Goal: Information Seeking & Learning: Check status

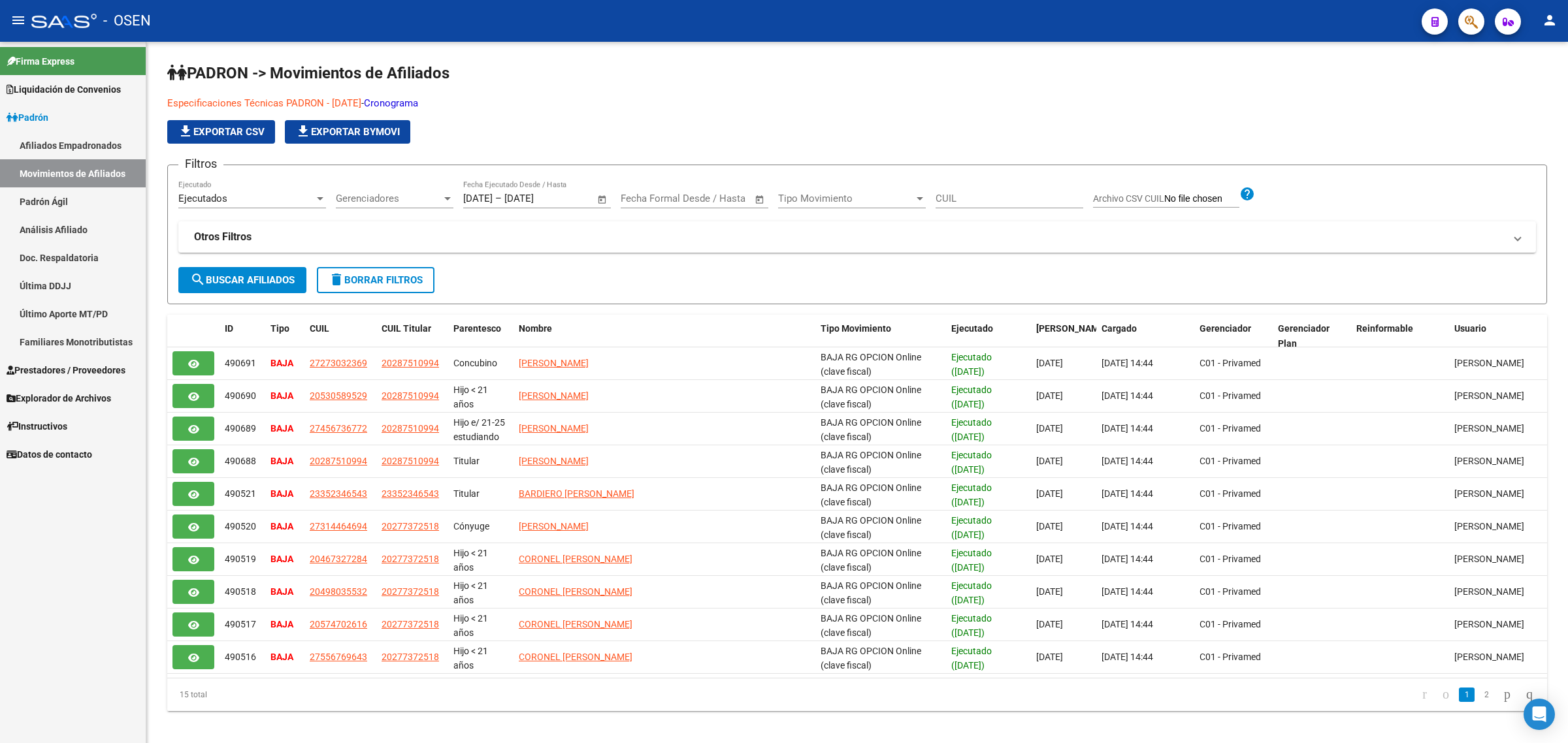
click at [76, 149] on link "Afiliados Empadronados" at bounding box center [72, 145] width 146 height 28
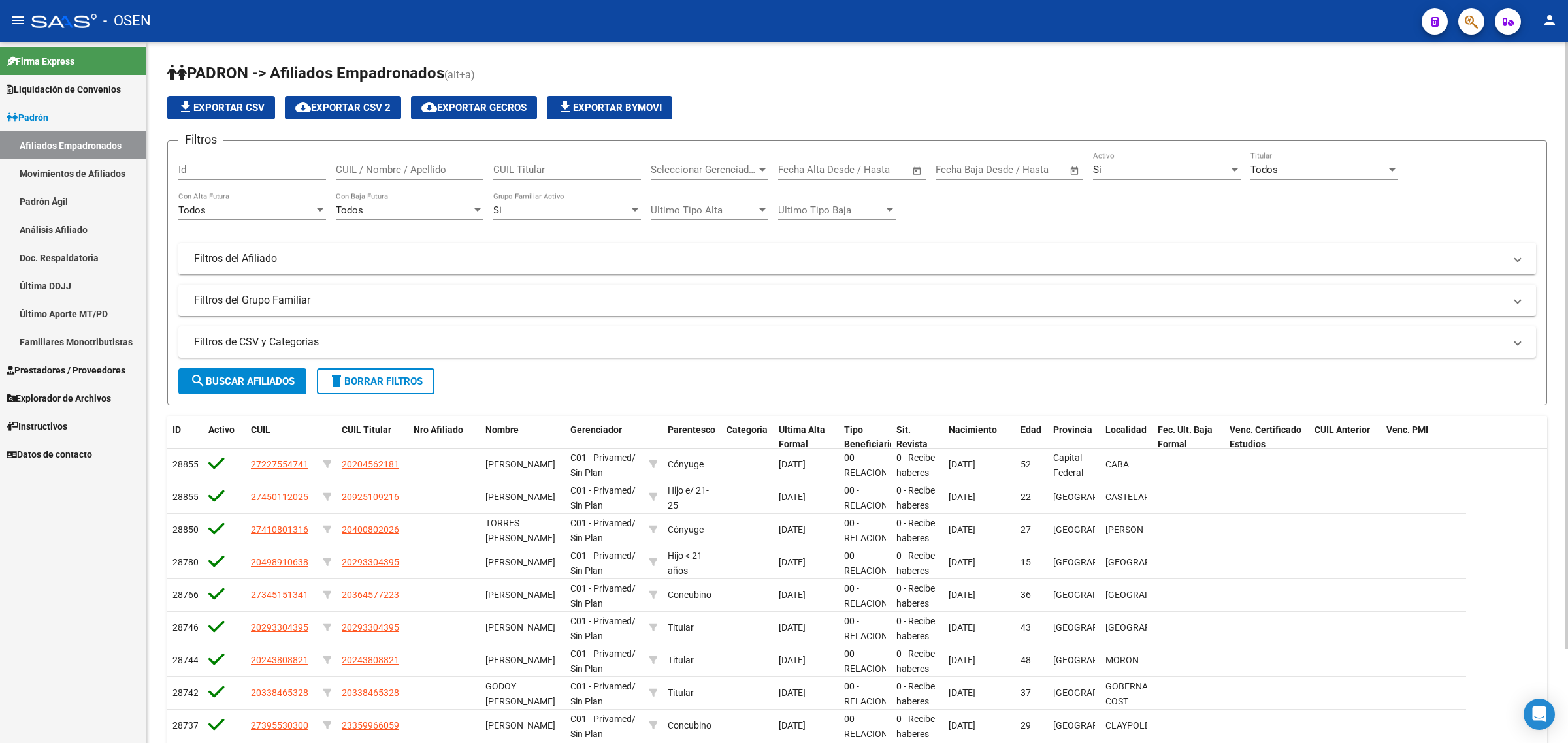
click at [260, 253] on mat-panel-title "Filtros del Afiliado" at bounding box center [849, 259] width 1311 height 14
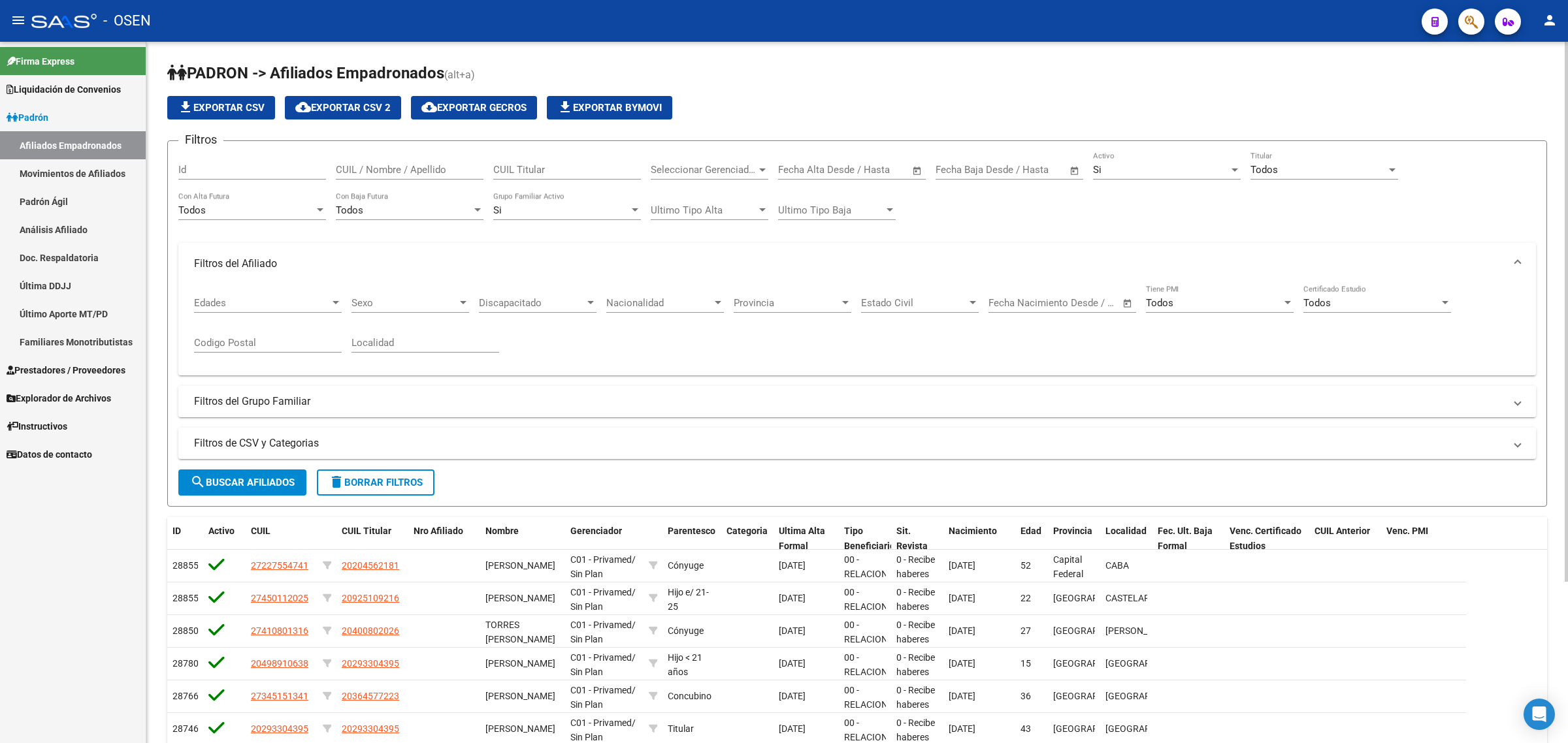
click at [270, 400] on mat-panel-title "Filtros del Grupo Familiar" at bounding box center [849, 402] width 1311 height 14
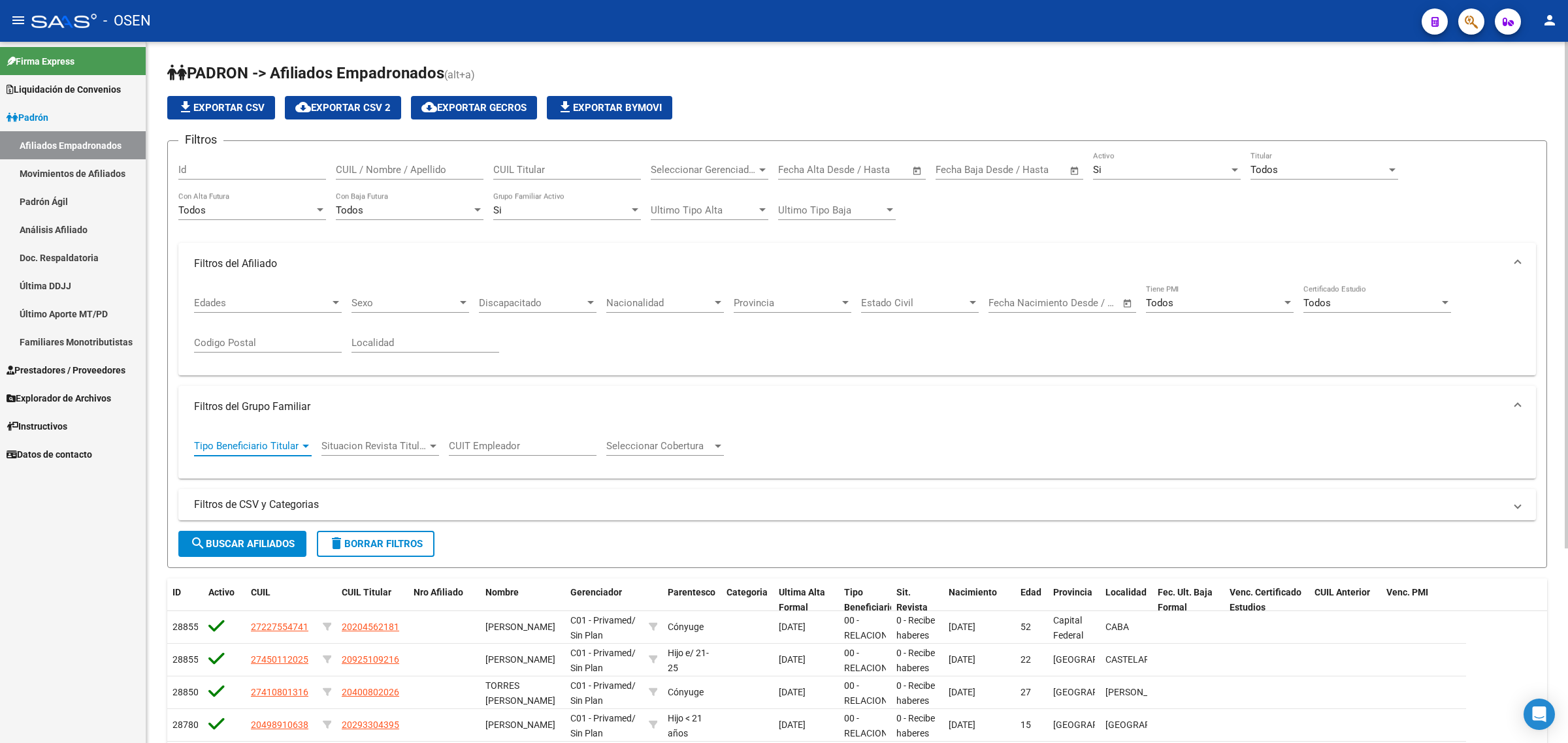
click at [270, 444] on span "Tipo Beneficiario Titular" at bounding box center [247, 446] width 106 height 12
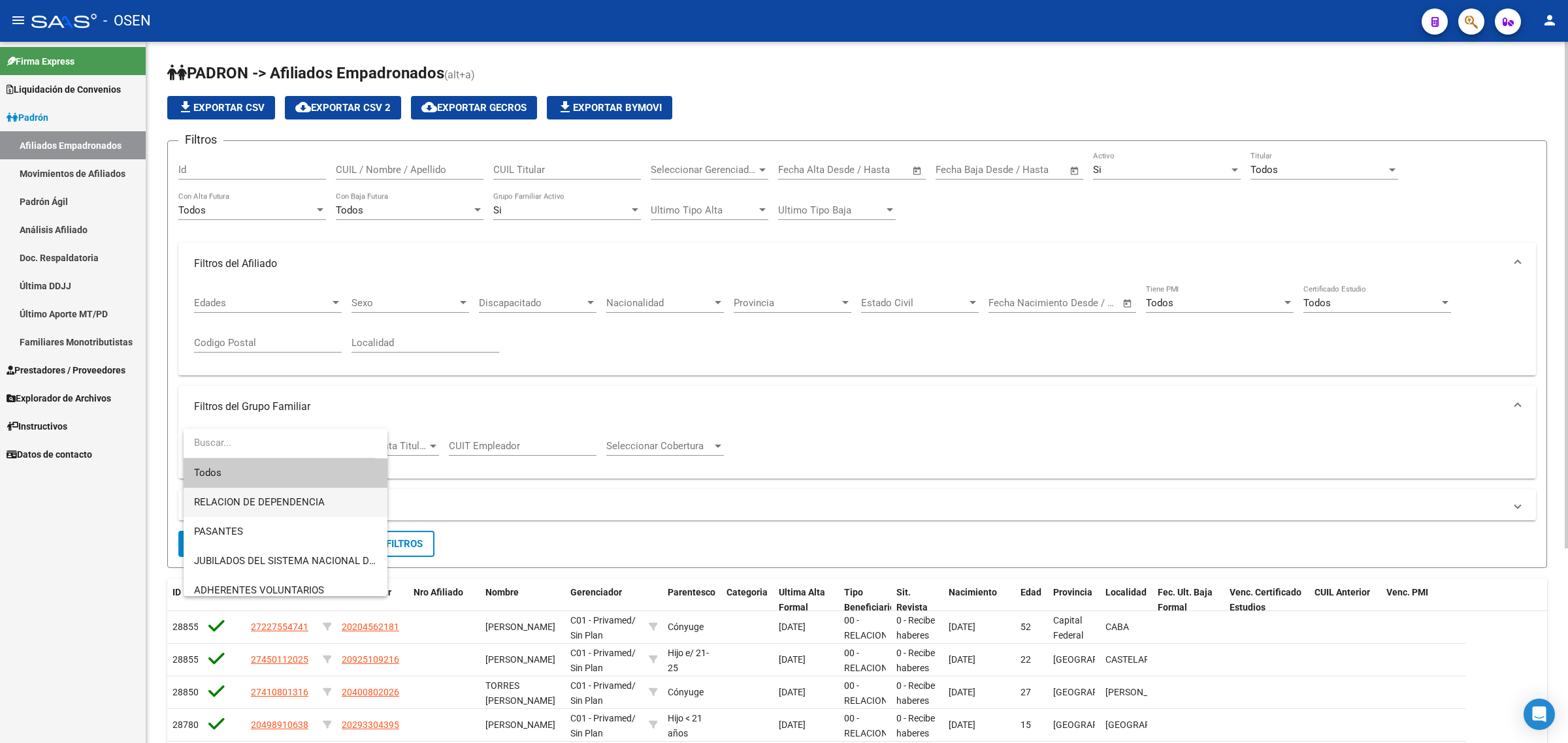
click at [263, 510] on span "RELACION DE DEPENDENCIA" at bounding box center [285, 502] width 183 height 30
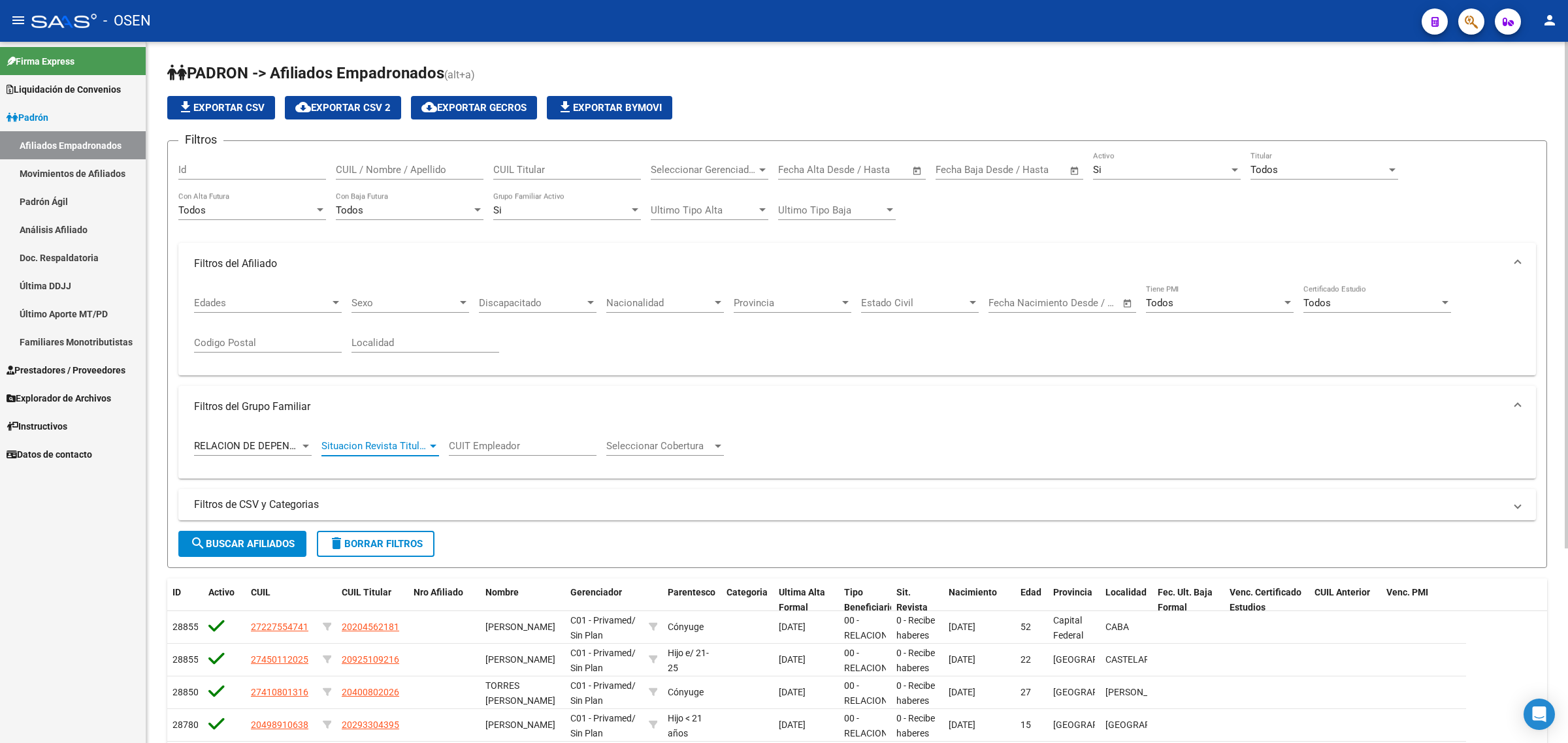
click at [359, 444] on span "Situacion Revista Titular" at bounding box center [375, 446] width 106 height 12
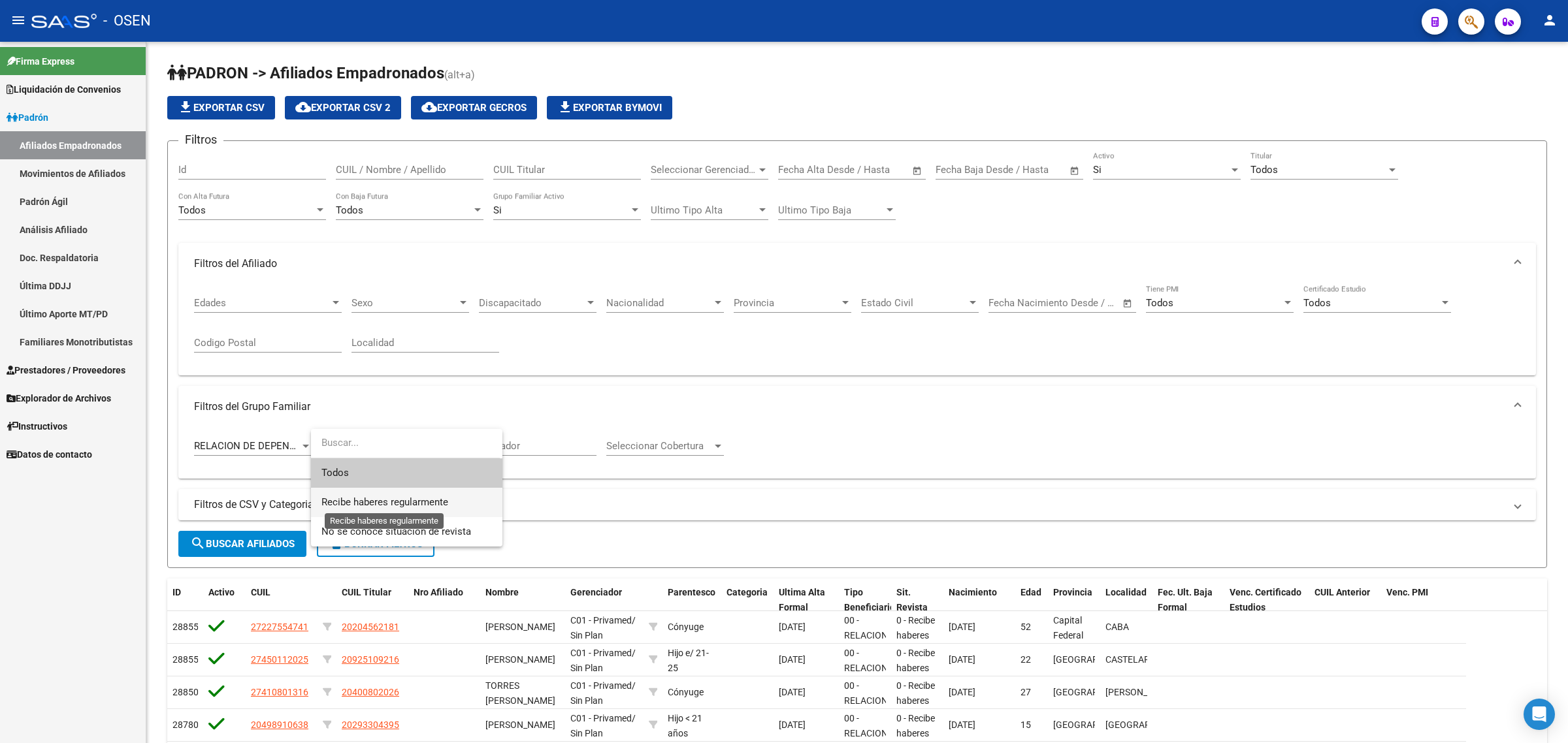
click at [375, 498] on span "Recibe haberes regularmente" at bounding box center [385, 502] width 127 height 12
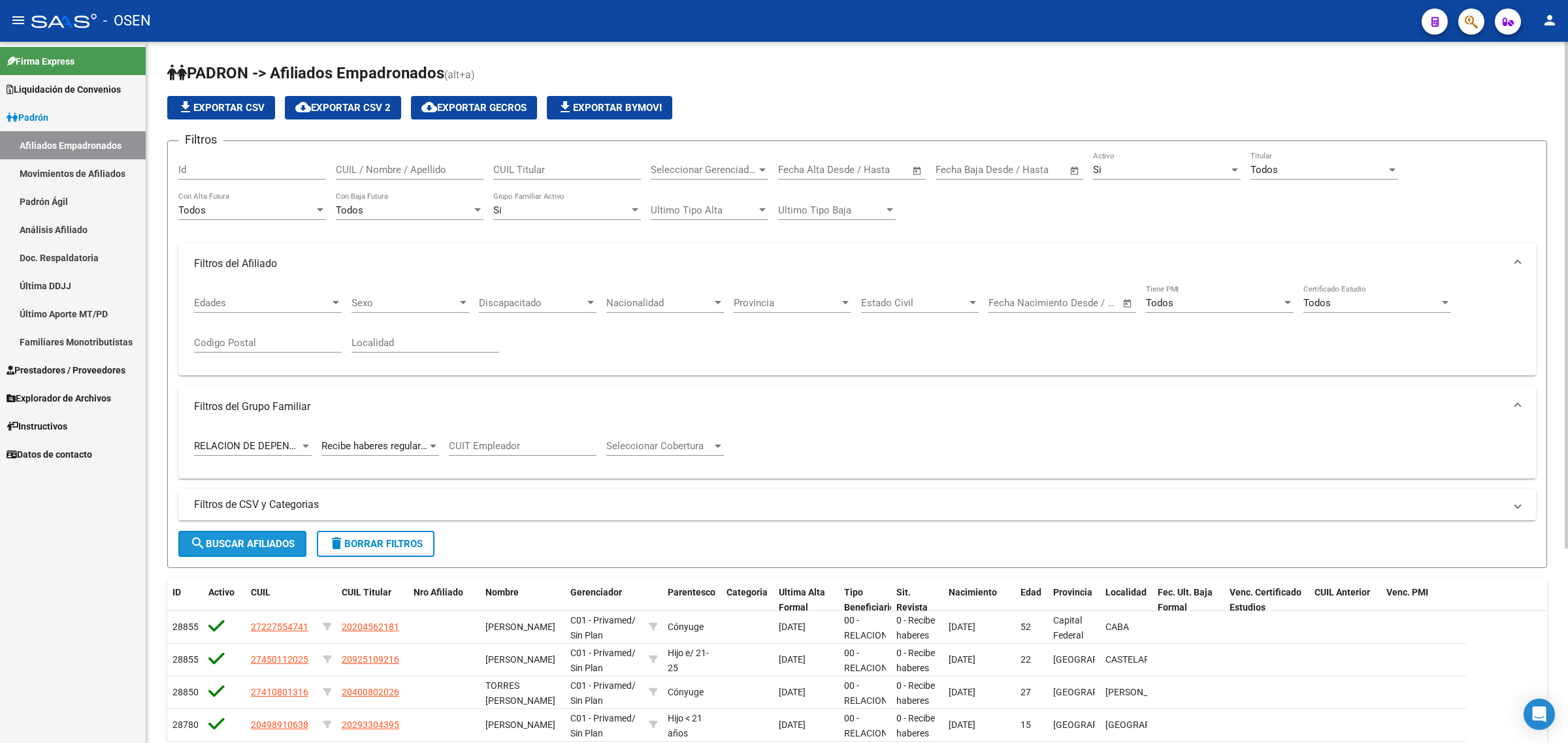
click at [256, 538] on span "search Buscar Afiliados" at bounding box center [242, 544] width 104 height 12
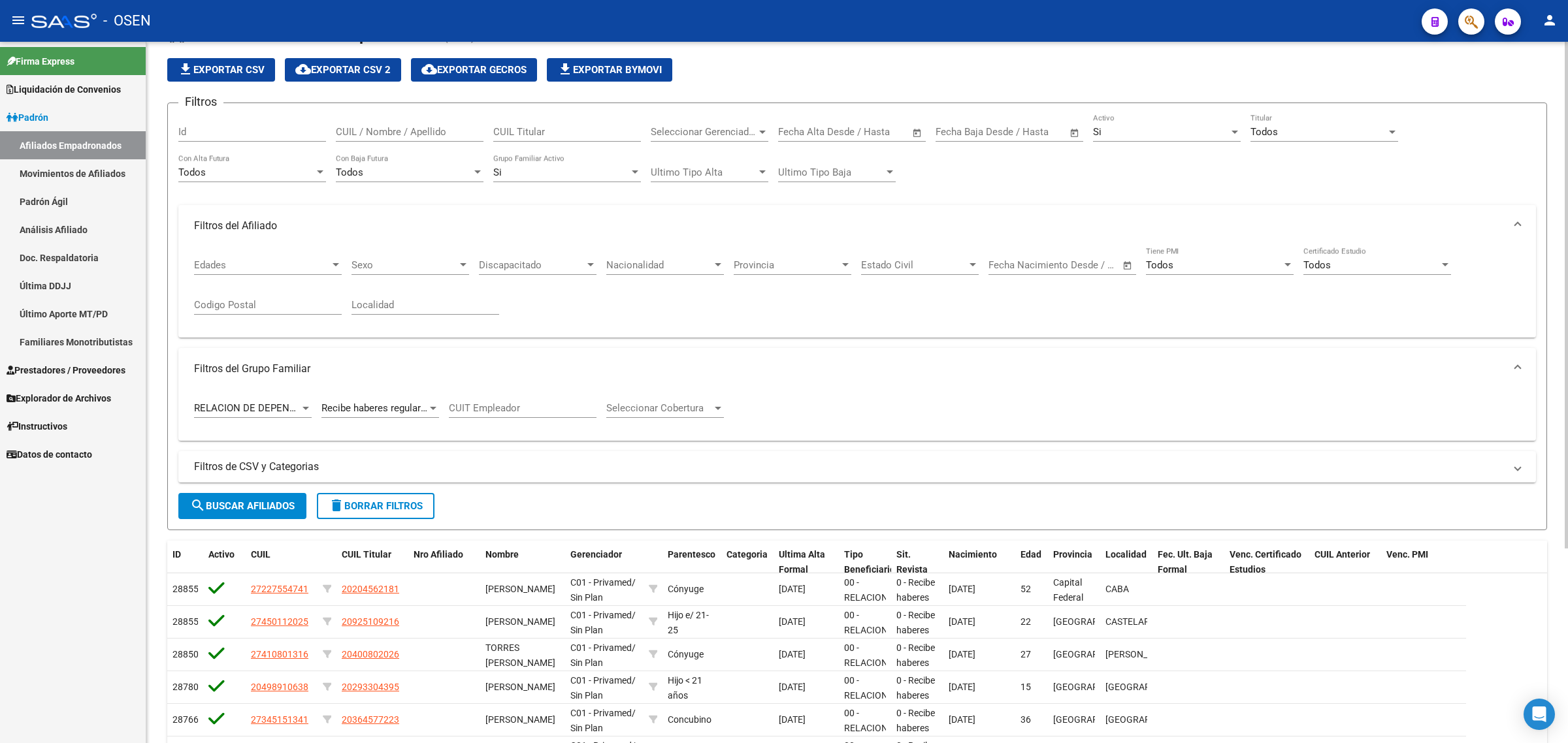
scroll to position [26, 0]
